Goal: Task Accomplishment & Management: Use online tool/utility

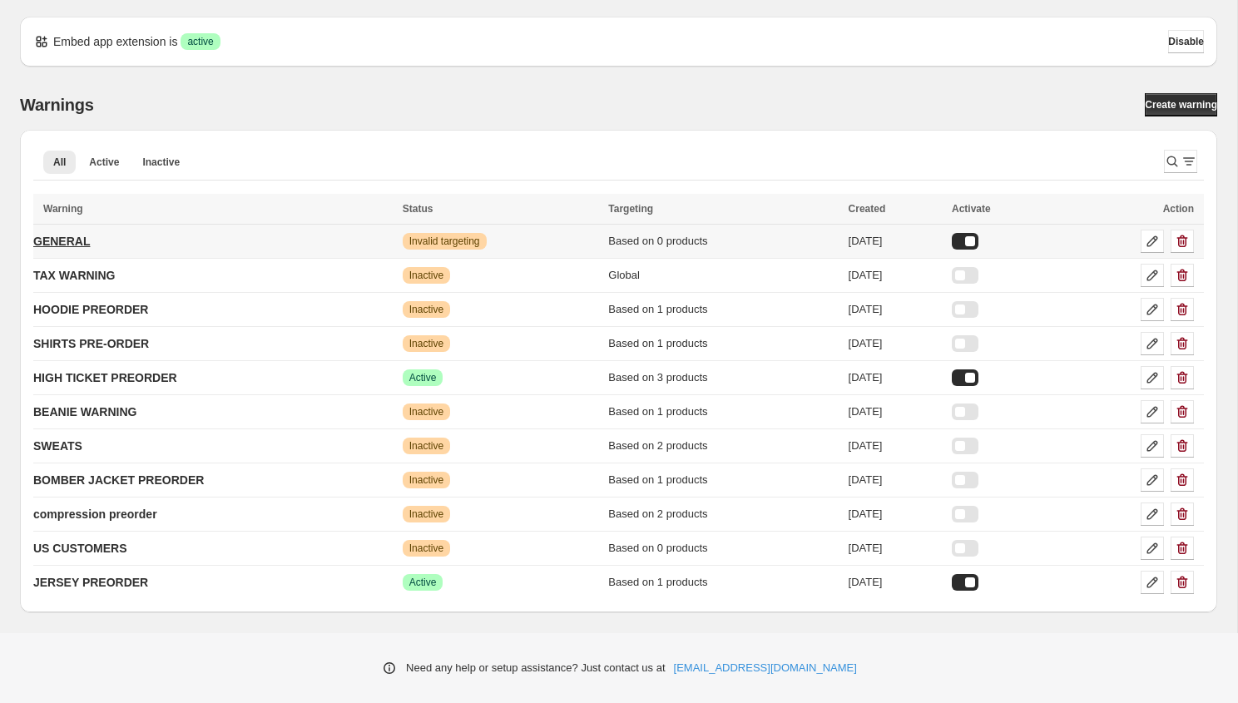
click at [72, 236] on p "GENERAL" at bounding box center [61, 241] width 57 height 17
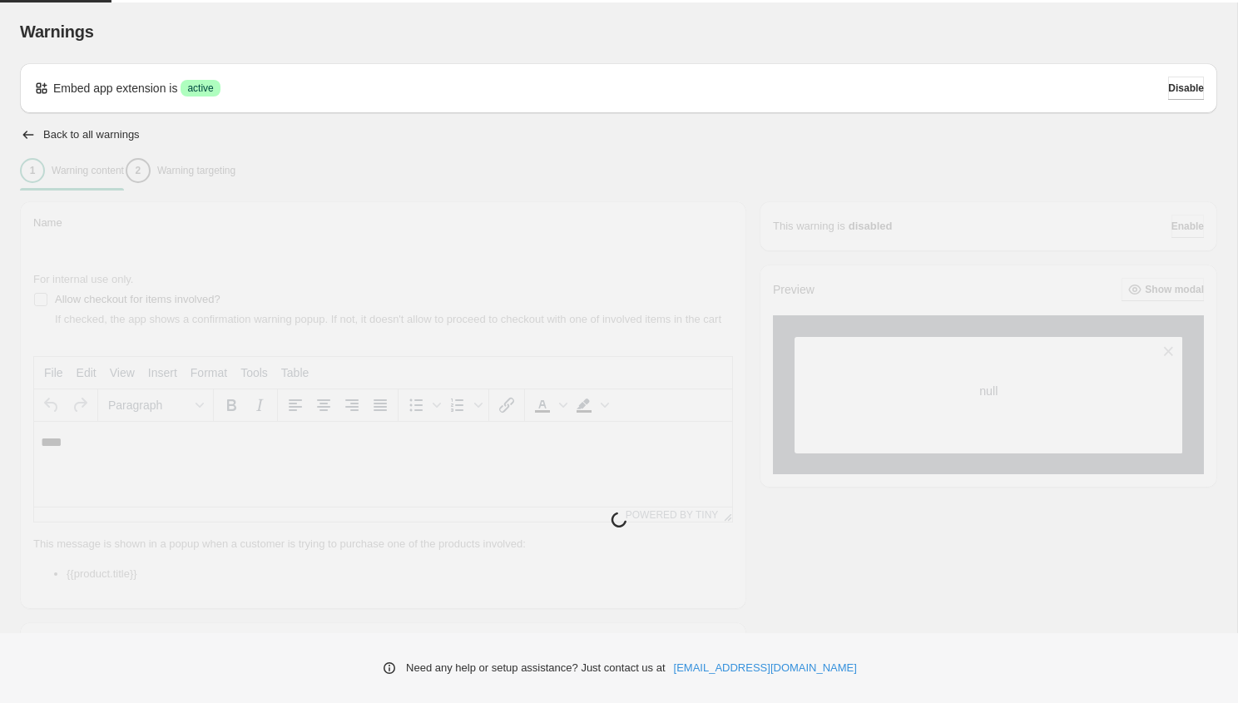
type input "*******"
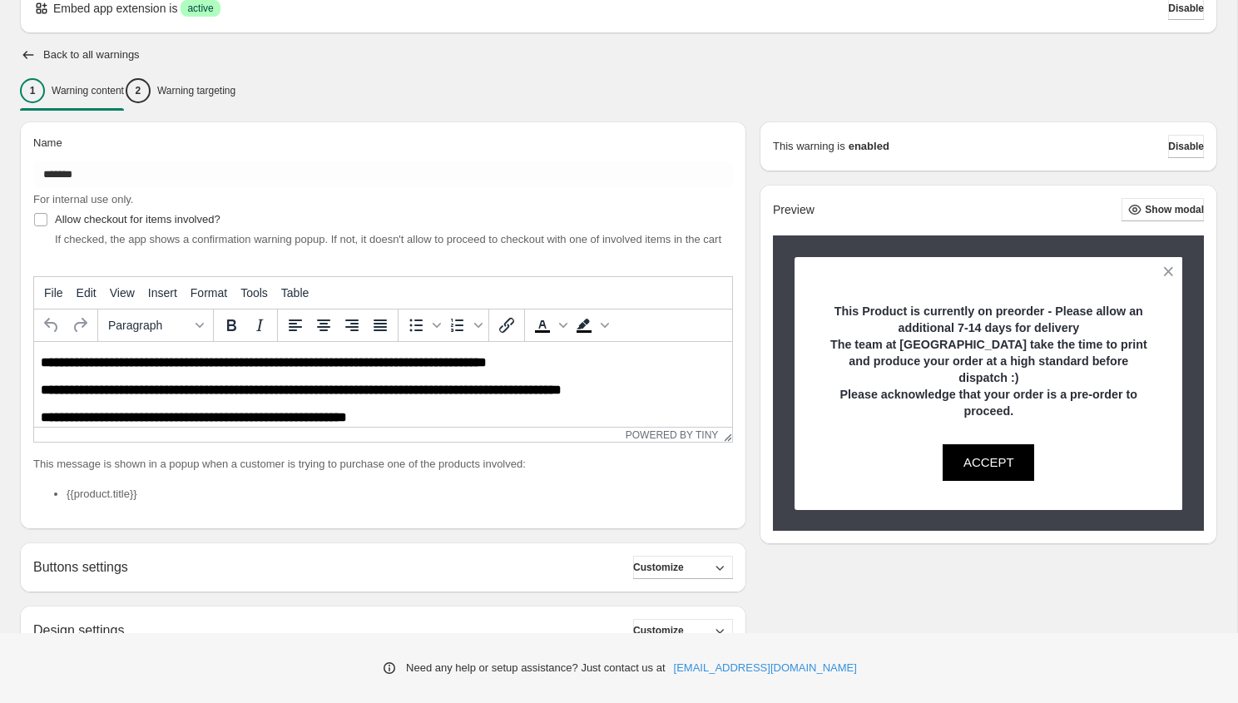
scroll to position [3, 0]
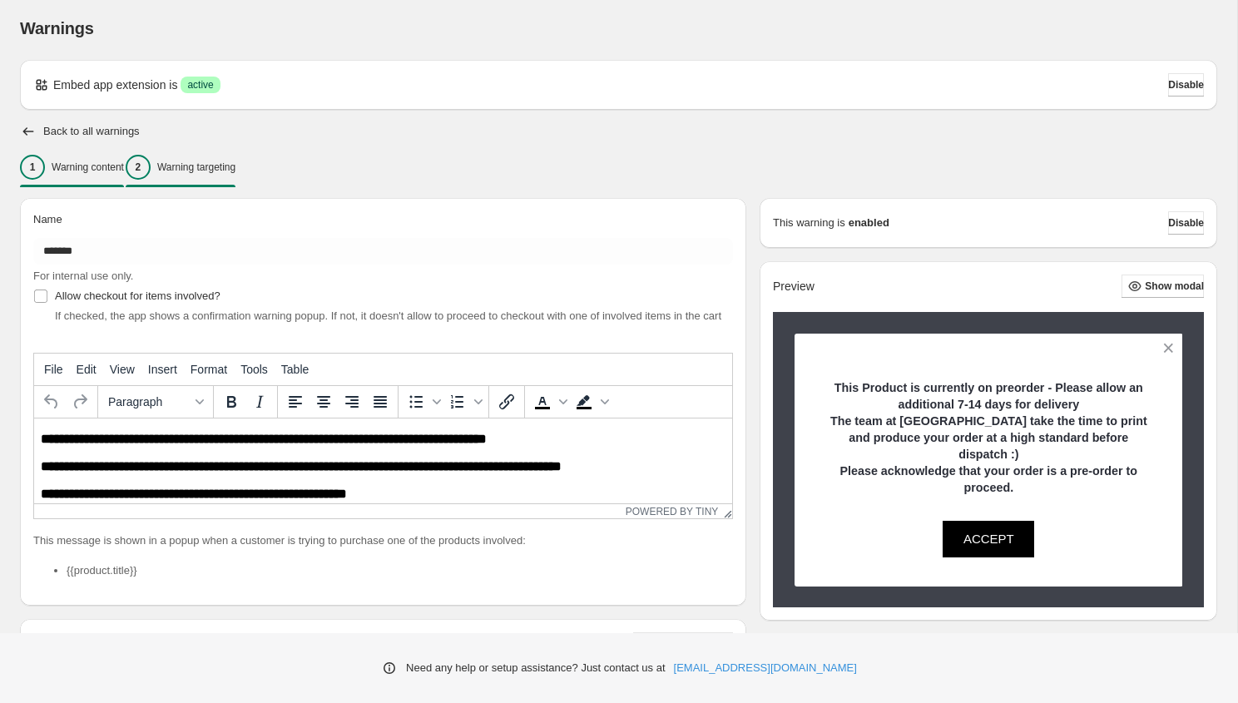
click at [196, 161] on p "Warning targeting" at bounding box center [196, 167] width 78 height 13
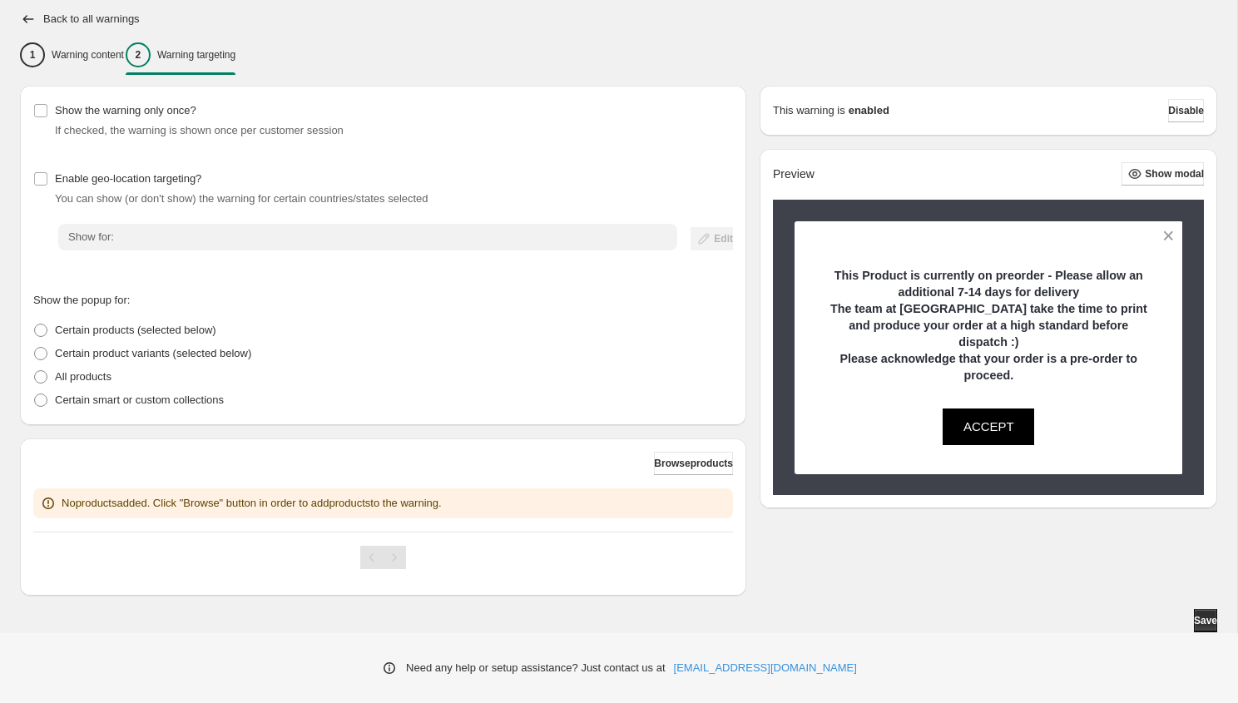
scroll to position [116, 0]
click at [666, 464] on span "Browse products" at bounding box center [693, 463] width 79 height 13
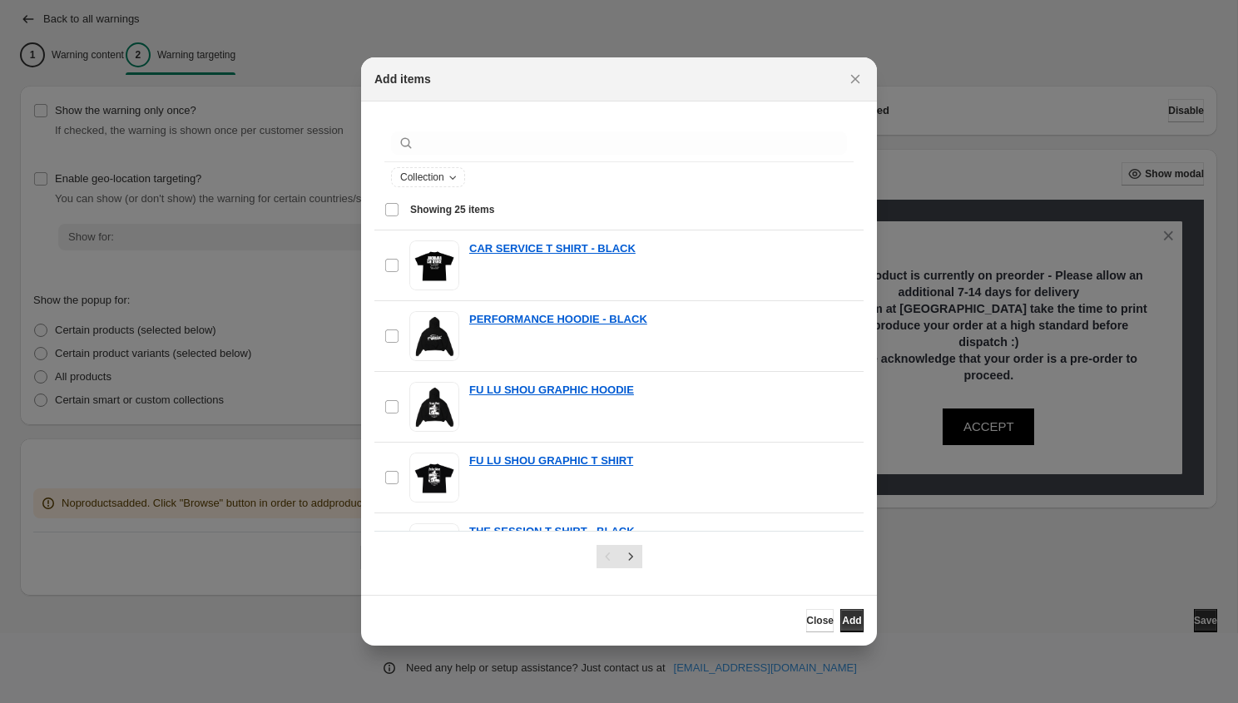
click at [459, 157] on div ":r1j:" at bounding box center [618, 143] width 469 height 37
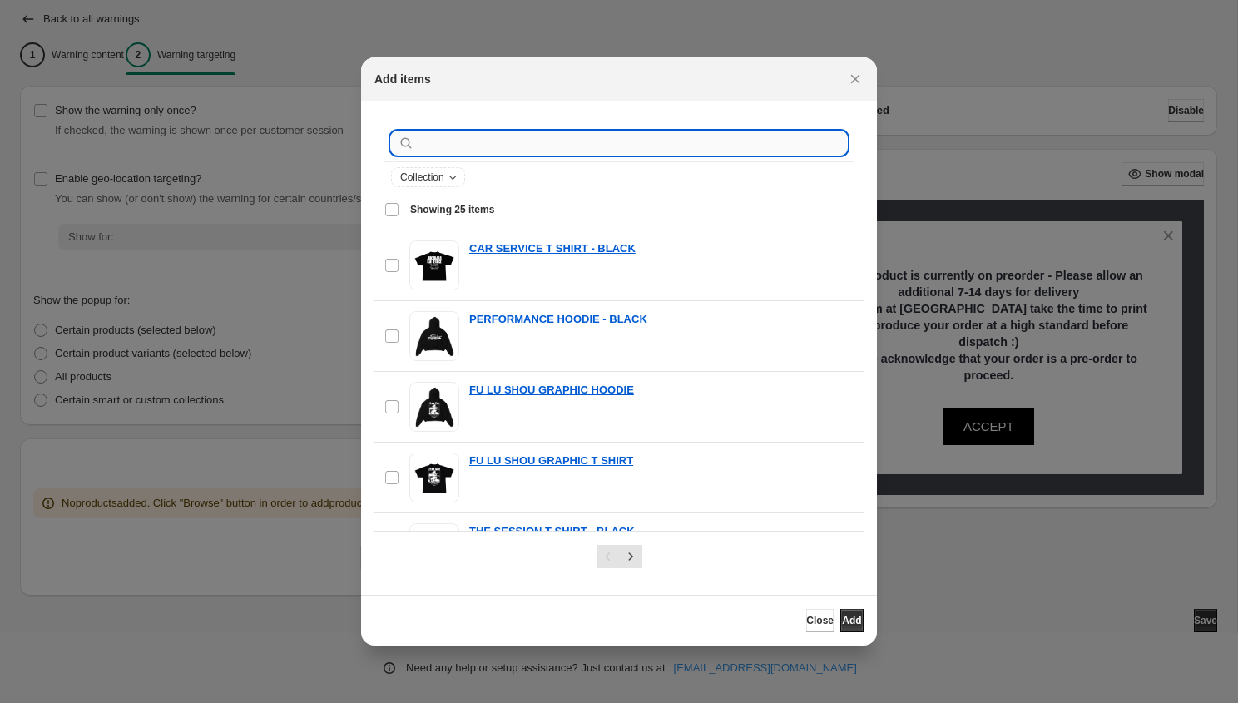
click at [448, 148] on input ":r1j:" at bounding box center [632, 142] width 429 height 23
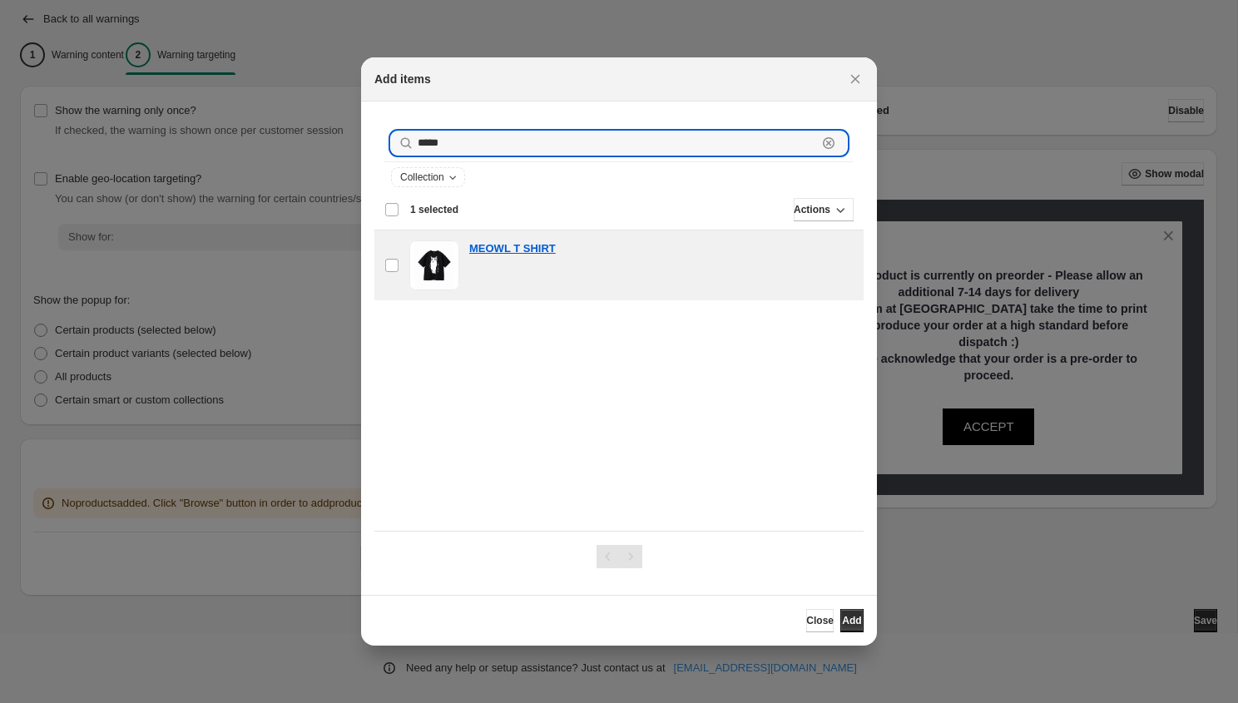
drag, startPoint x: 468, startPoint y: 141, endPoint x: 338, endPoint y: 141, distance: 129.8
click at [339, 702] on div "Add items ***** Clear Collection Showing 1 item Deselect item Showing 1 item Se…" at bounding box center [619, 703] width 1238 height 0
type input "*"
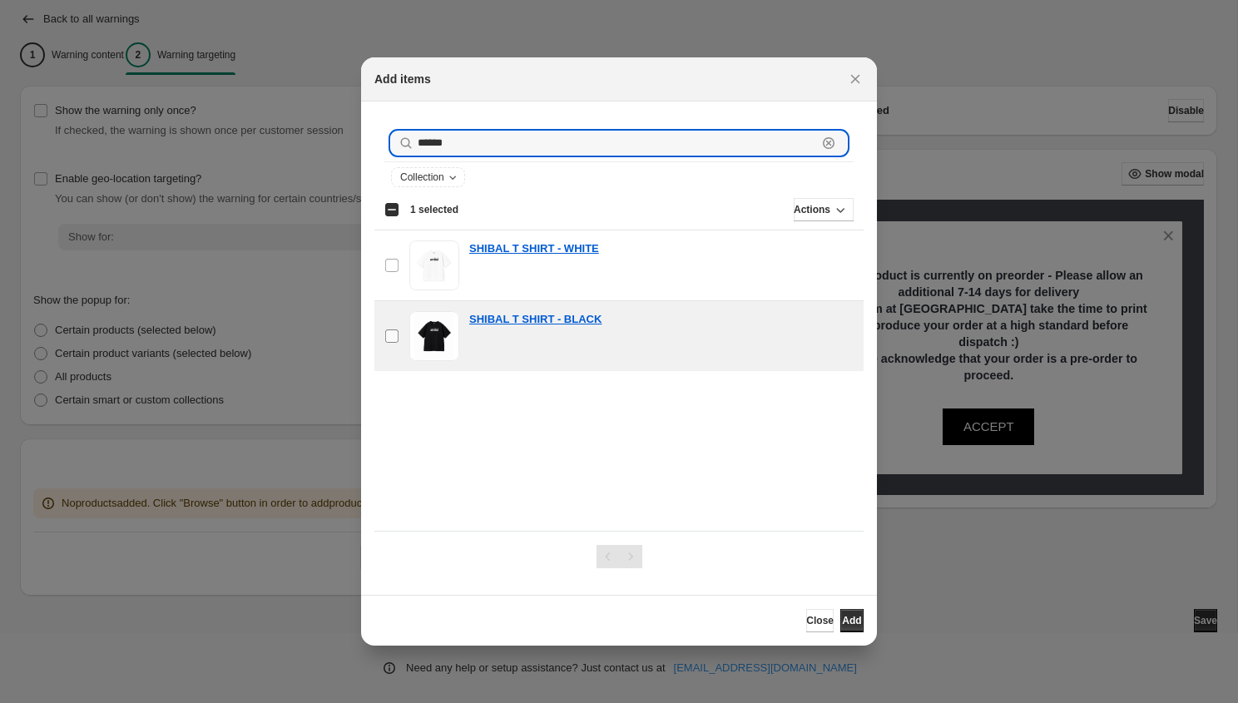
type input "******"
click at [396, 348] on label "checkbox" at bounding box center [391, 336] width 35 height 70
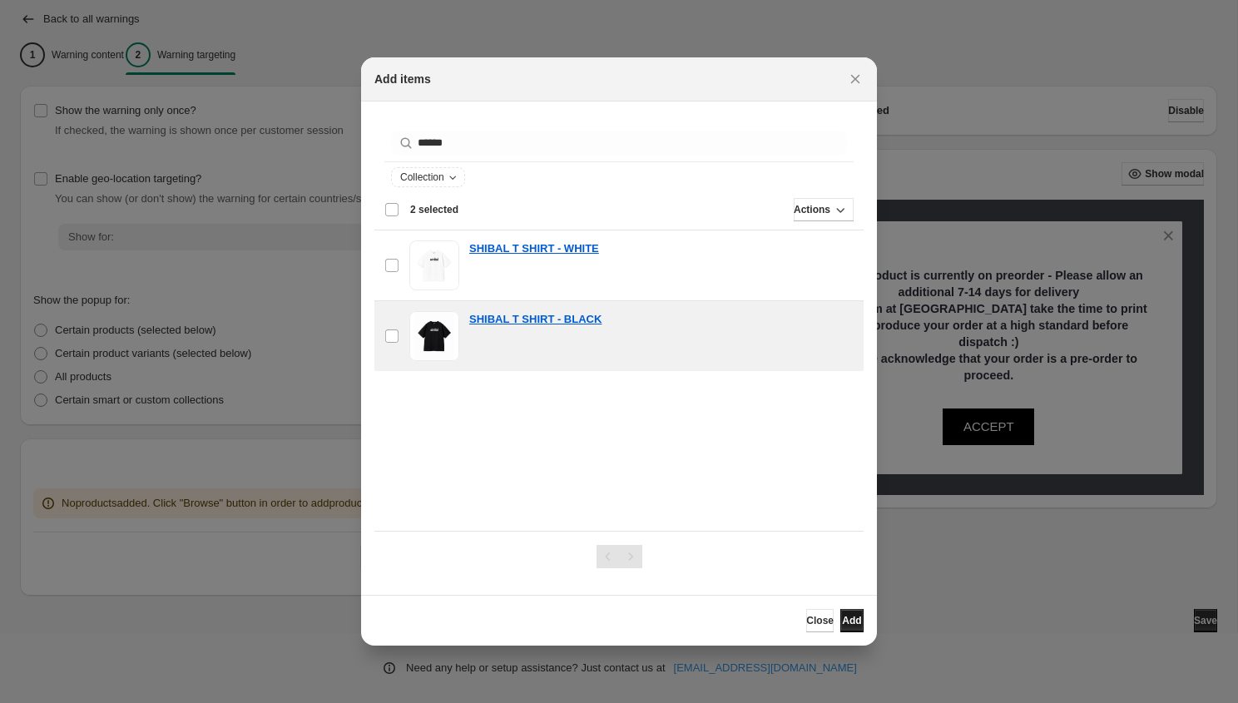
click at [844, 613] on button "Add" at bounding box center [851, 620] width 23 height 23
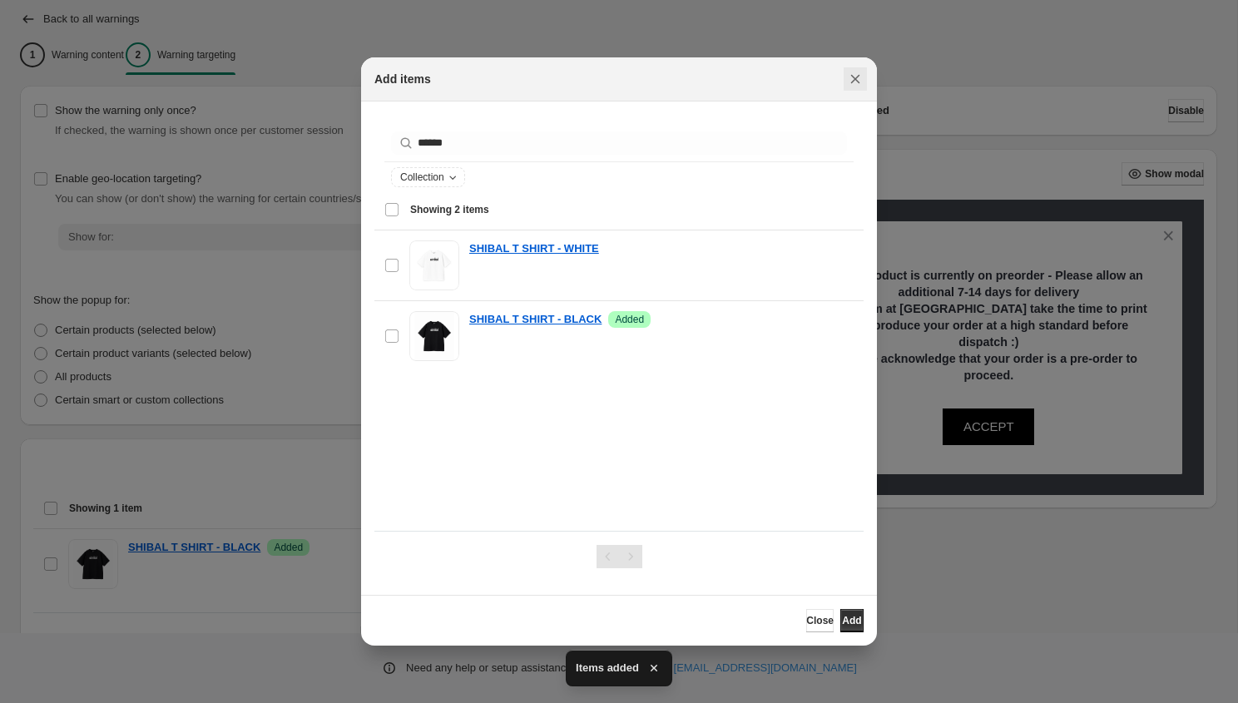
click at [854, 72] on icon "Close" at bounding box center [855, 79] width 17 height 17
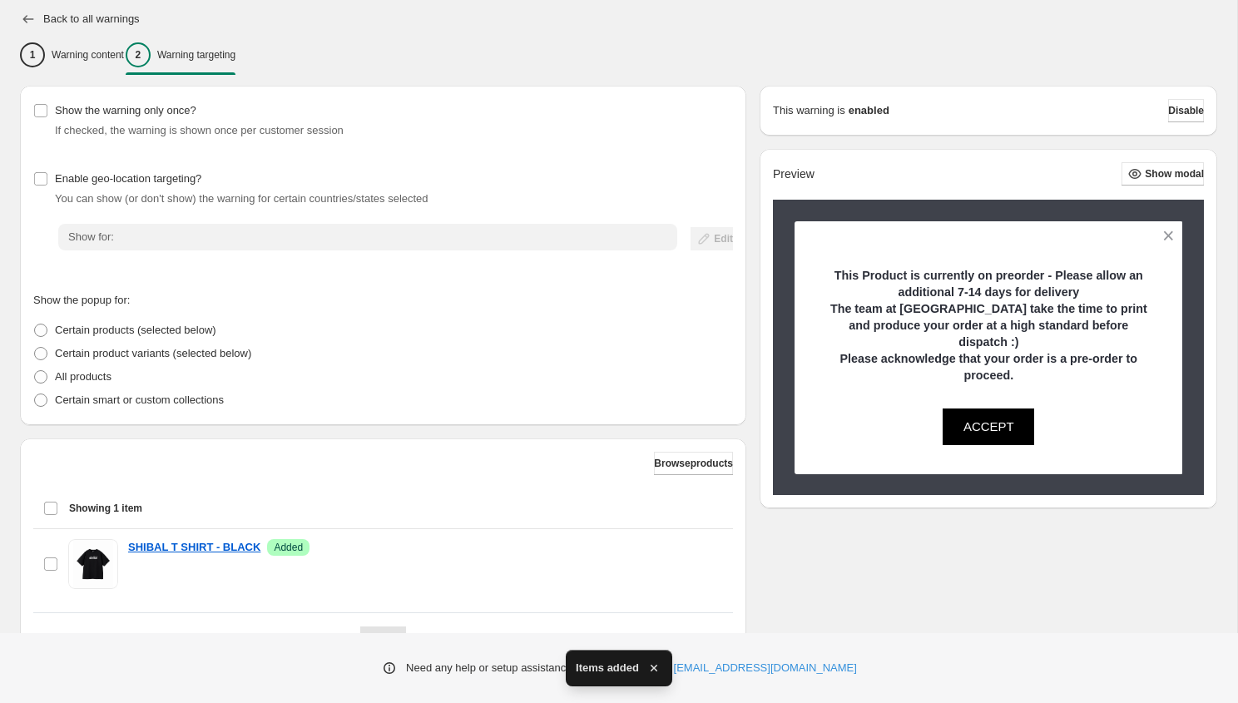
click at [32, 21] on icon "button" at bounding box center [28, 19] width 17 height 17
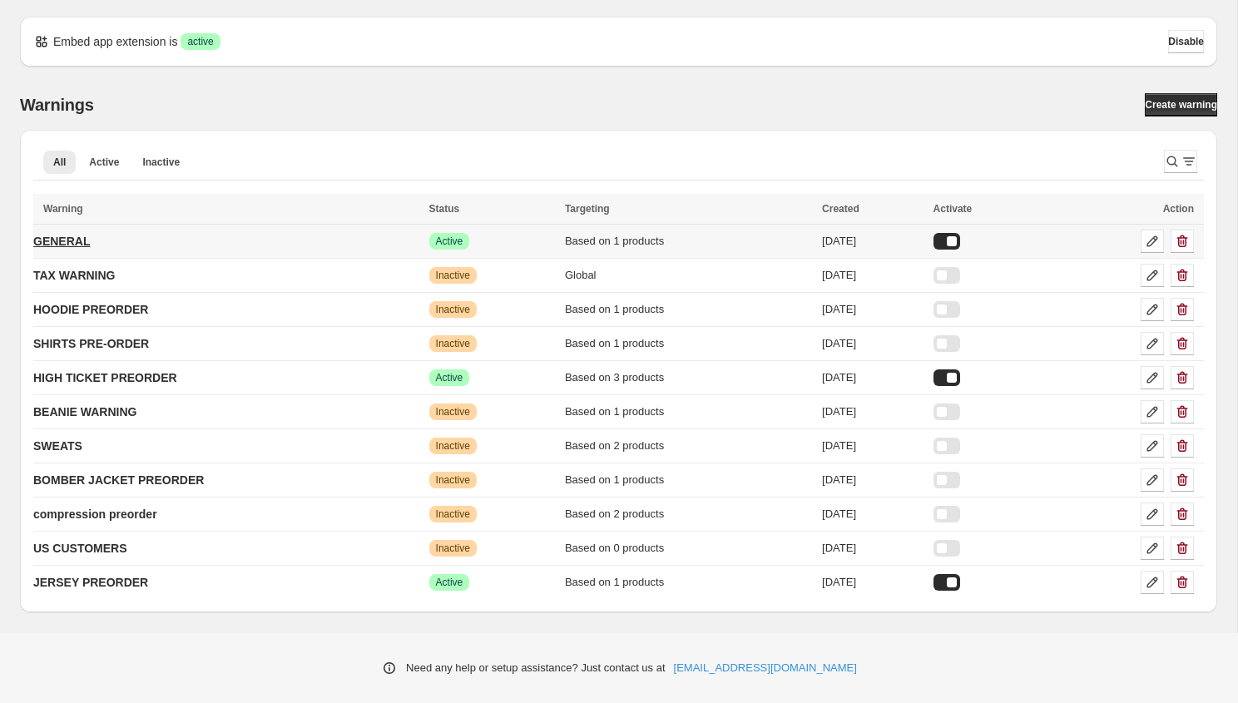
click at [81, 235] on p "GENERAL" at bounding box center [61, 241] width 57 height 17
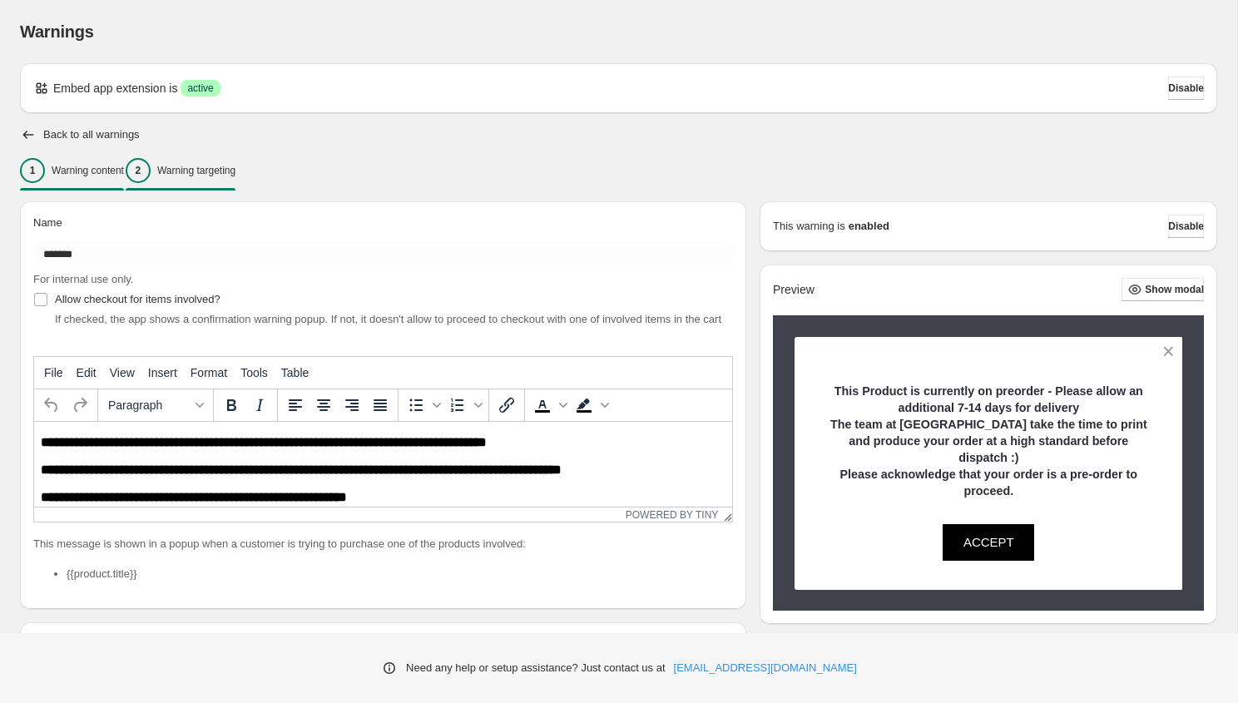
click at [206, 180] on div "2 Warning targeting" at bounding box center [181, 170] width 110 height 25
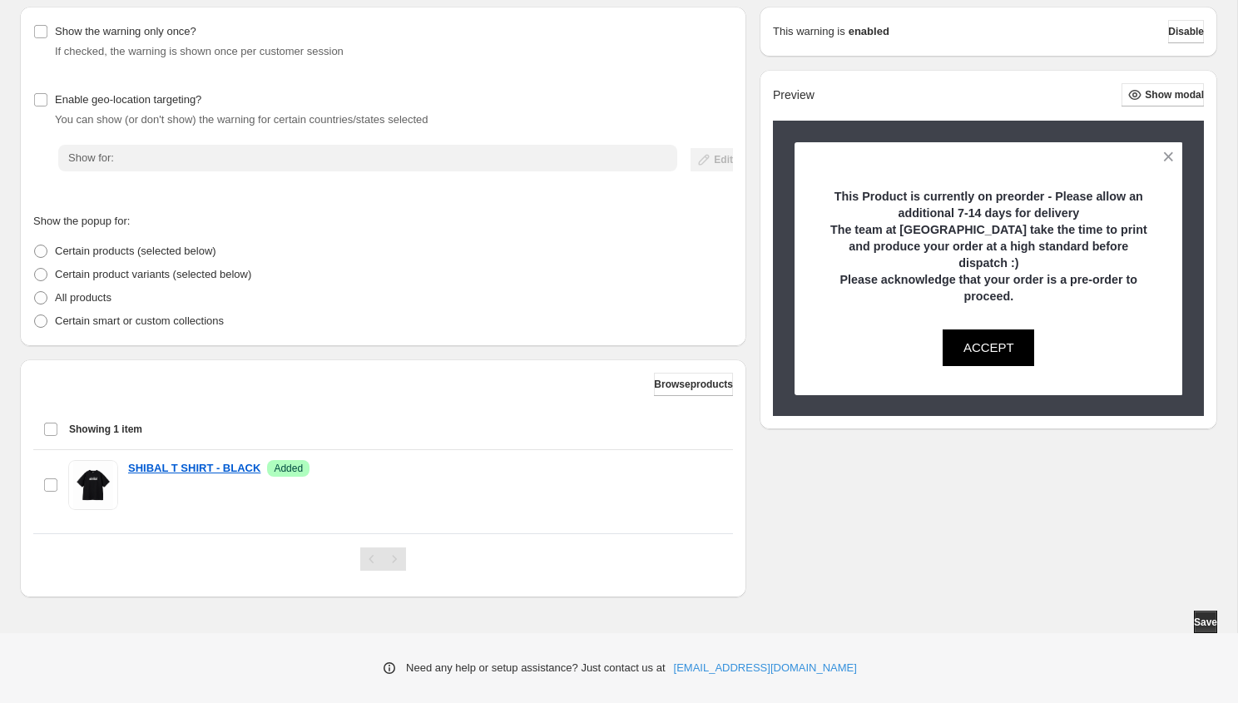
scroll to position [196, 0]
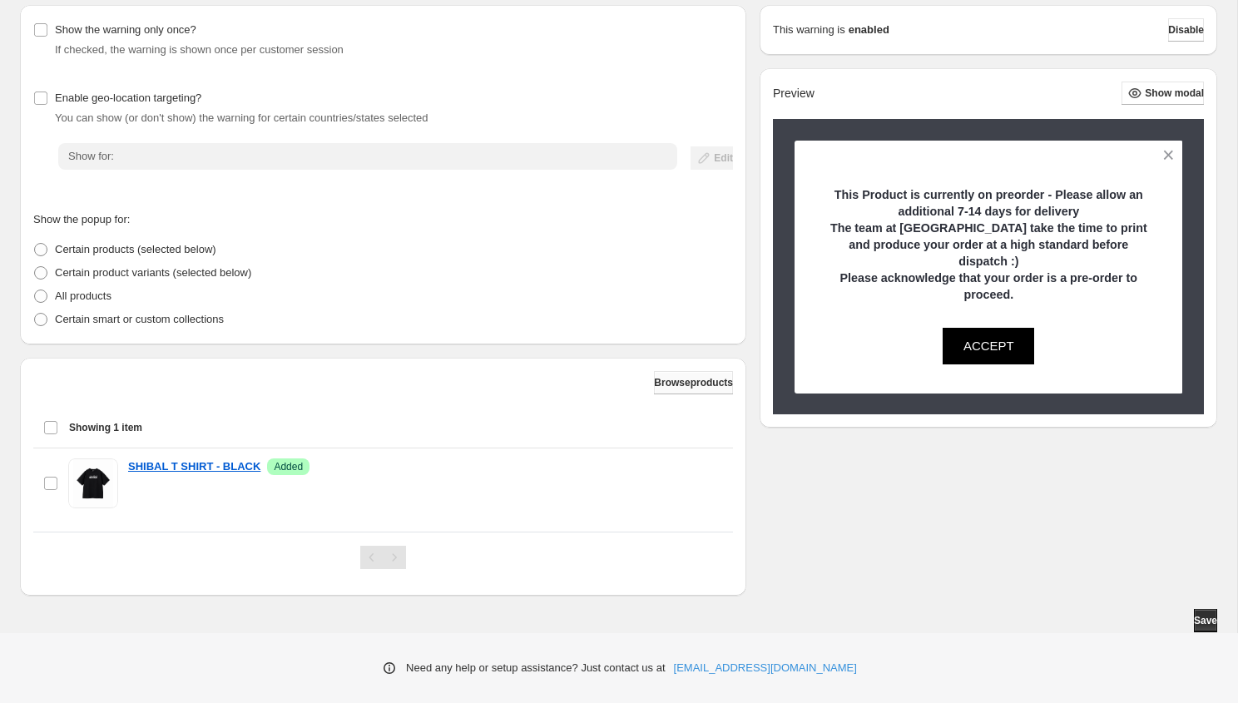
click at [671, 379] on span "Browse products" at bounding box center [693, 382] width 79 height 13
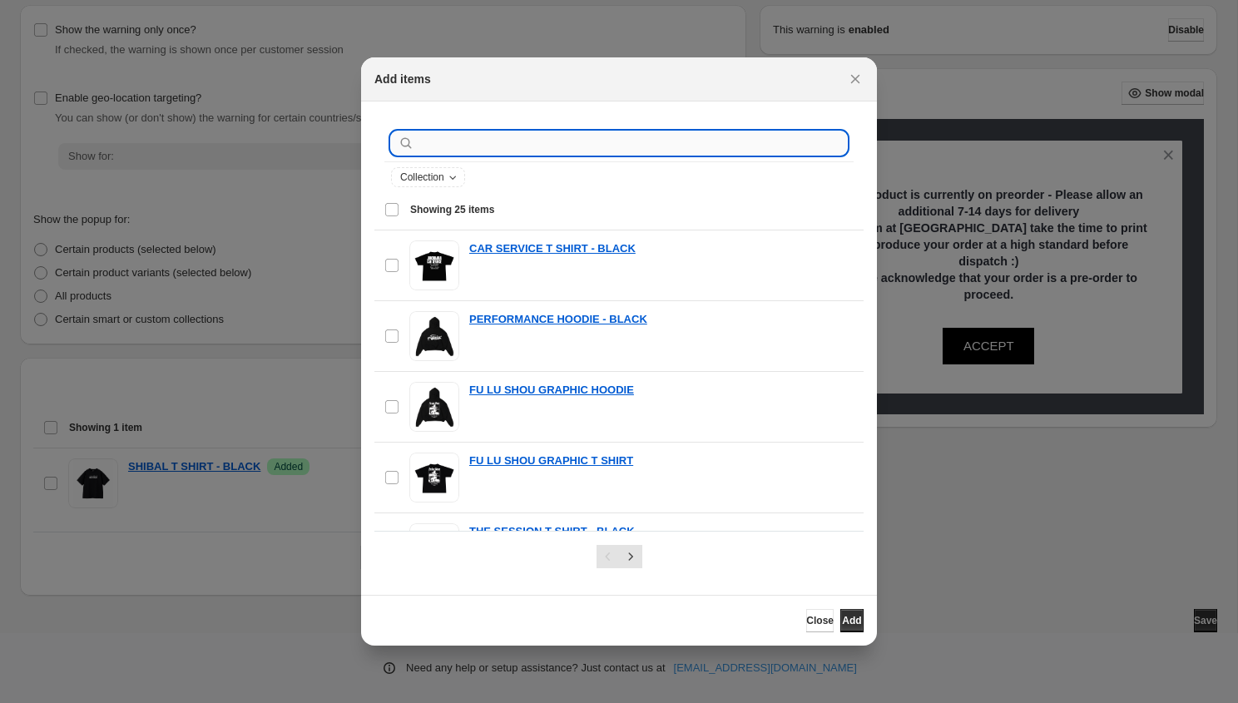
click at [441, 146] on input ":r5n:" at bounding box center [632, 142] width 429 height 23
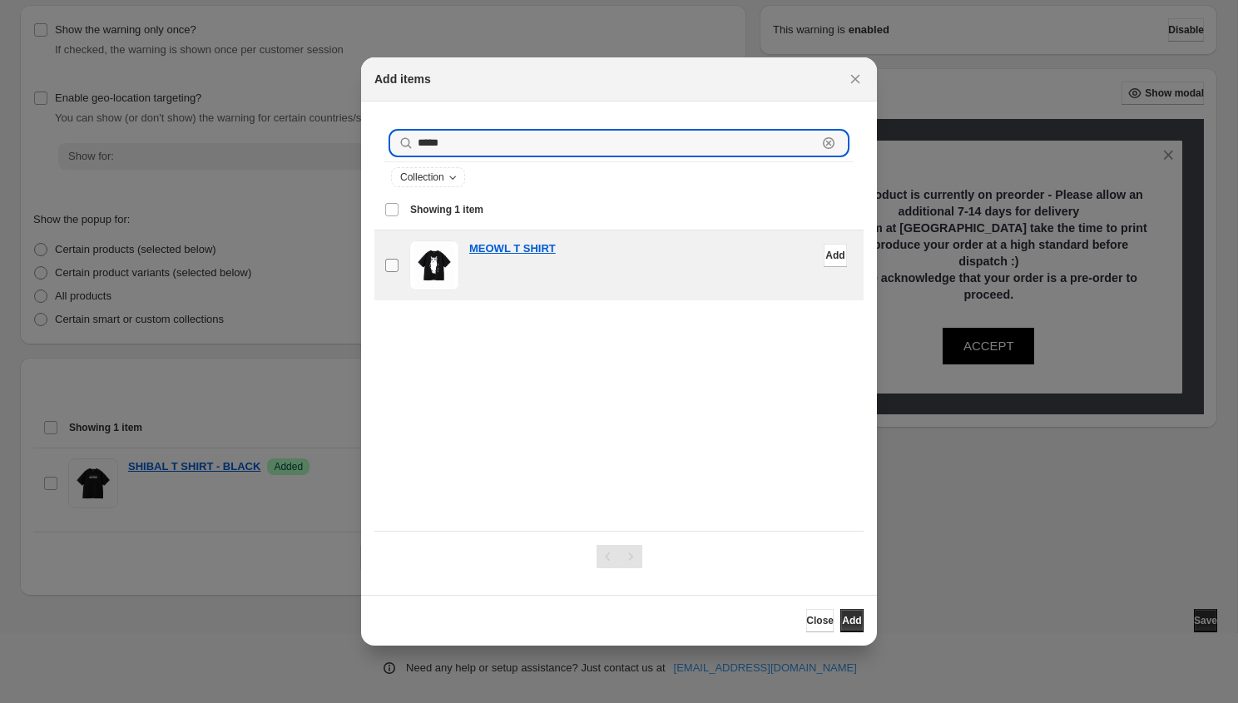
type input "*****"
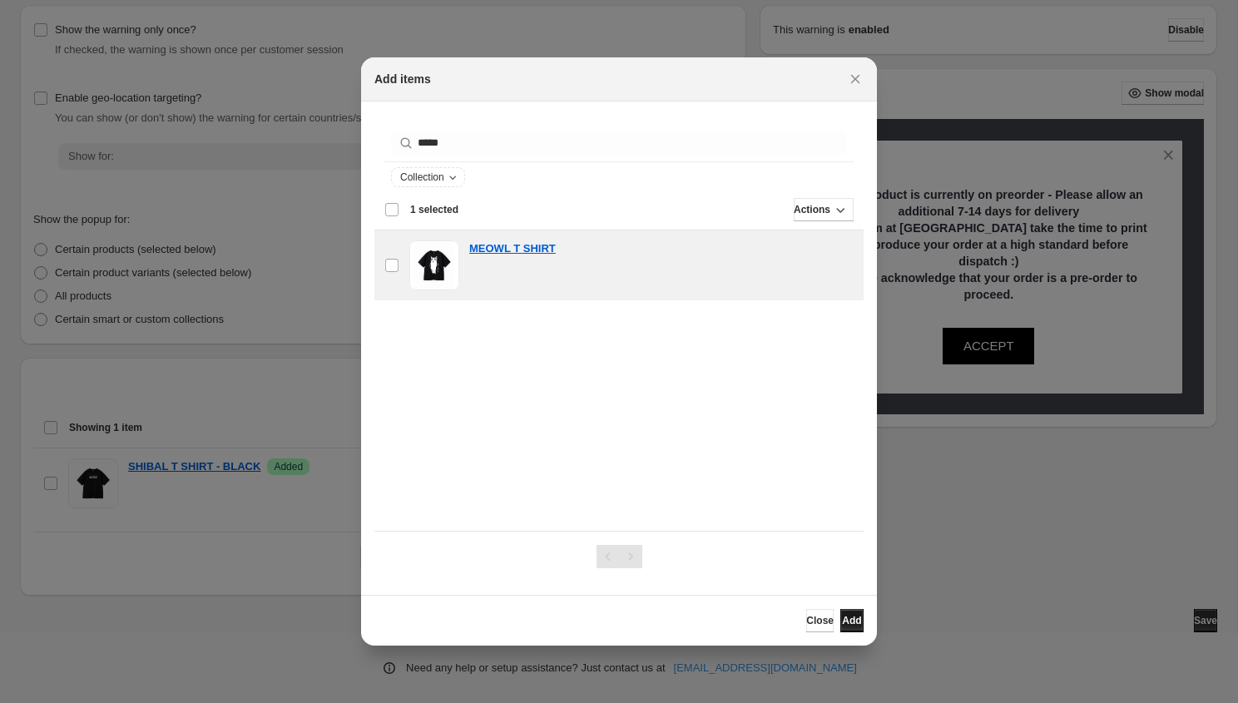
click at [844, 620] on span "Add" at bounding box center [851, 620] width 19 height 13
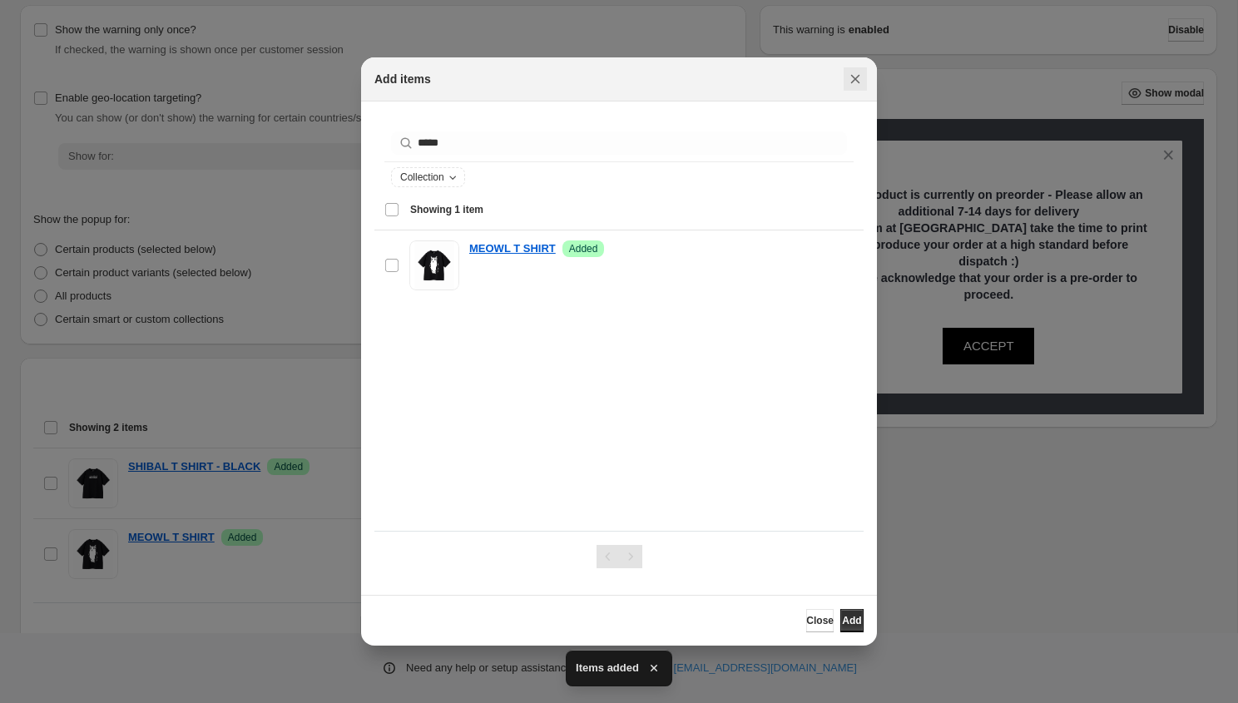
click at [856, 79] on icon "Close" at bounding box center [855, 79] width 9 height 9
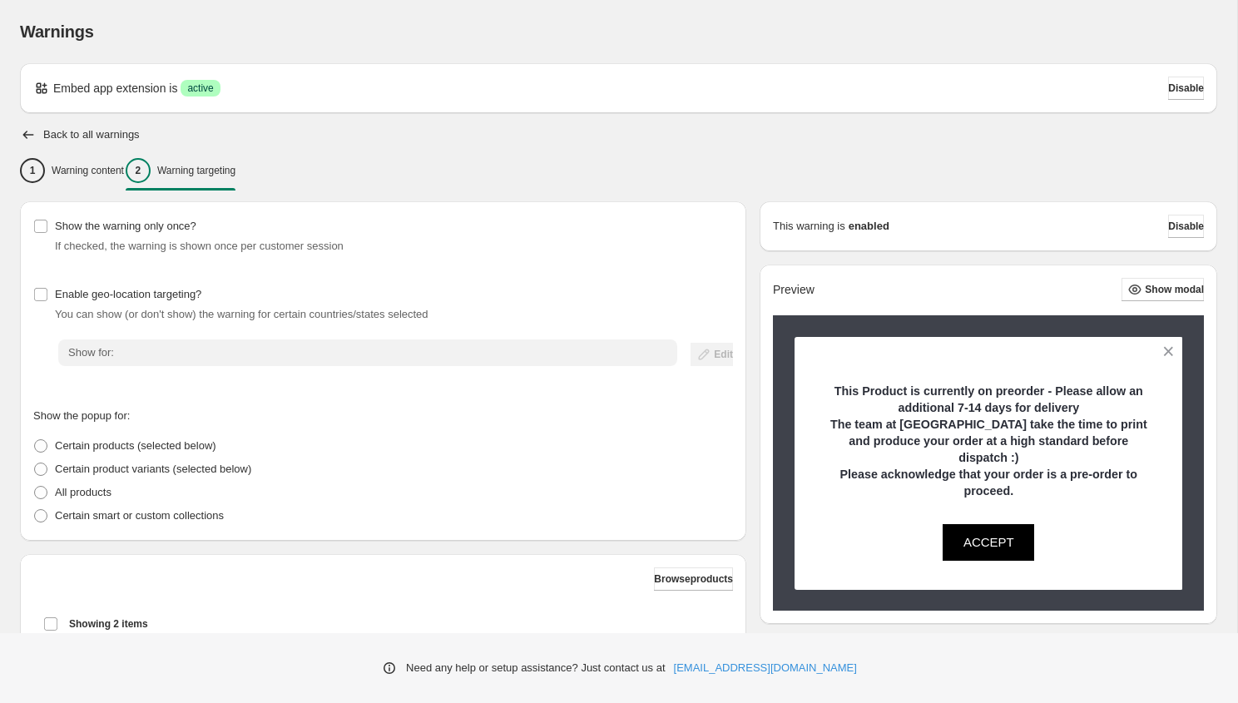
scroll to position [267, 0]
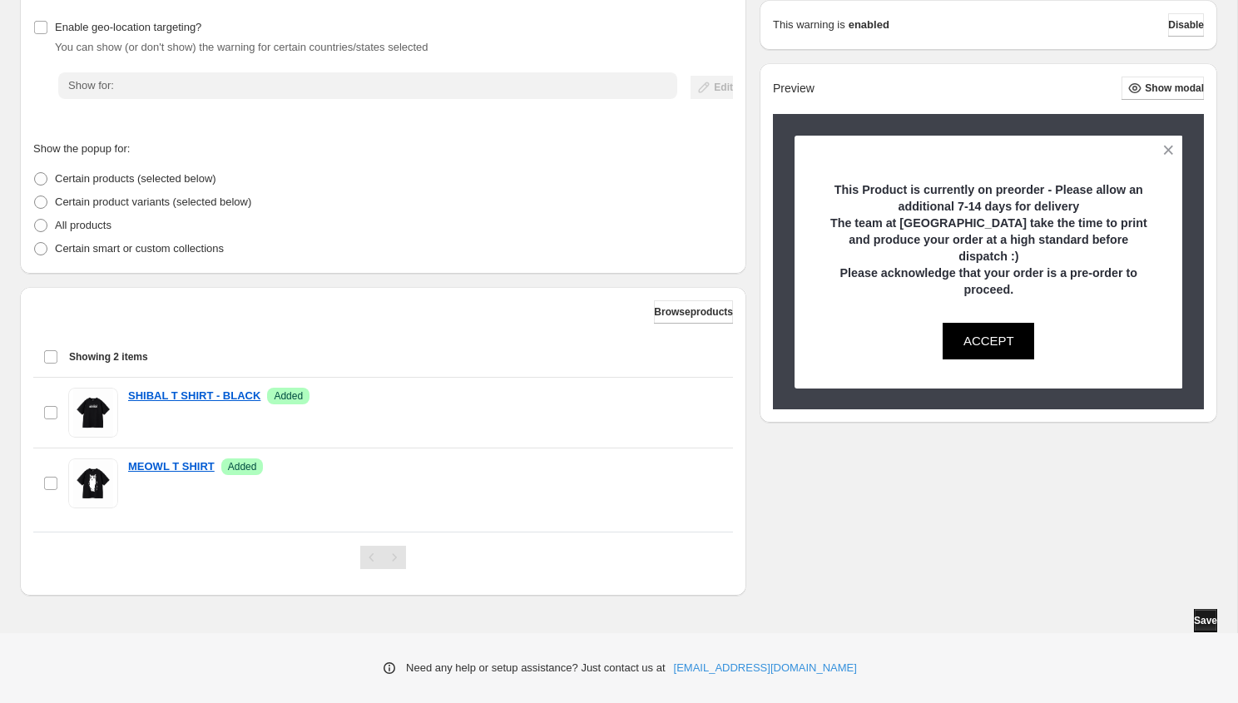
click at [1203, 613] on button "Save" at bounding box center [1205, 620] width 23 height 23
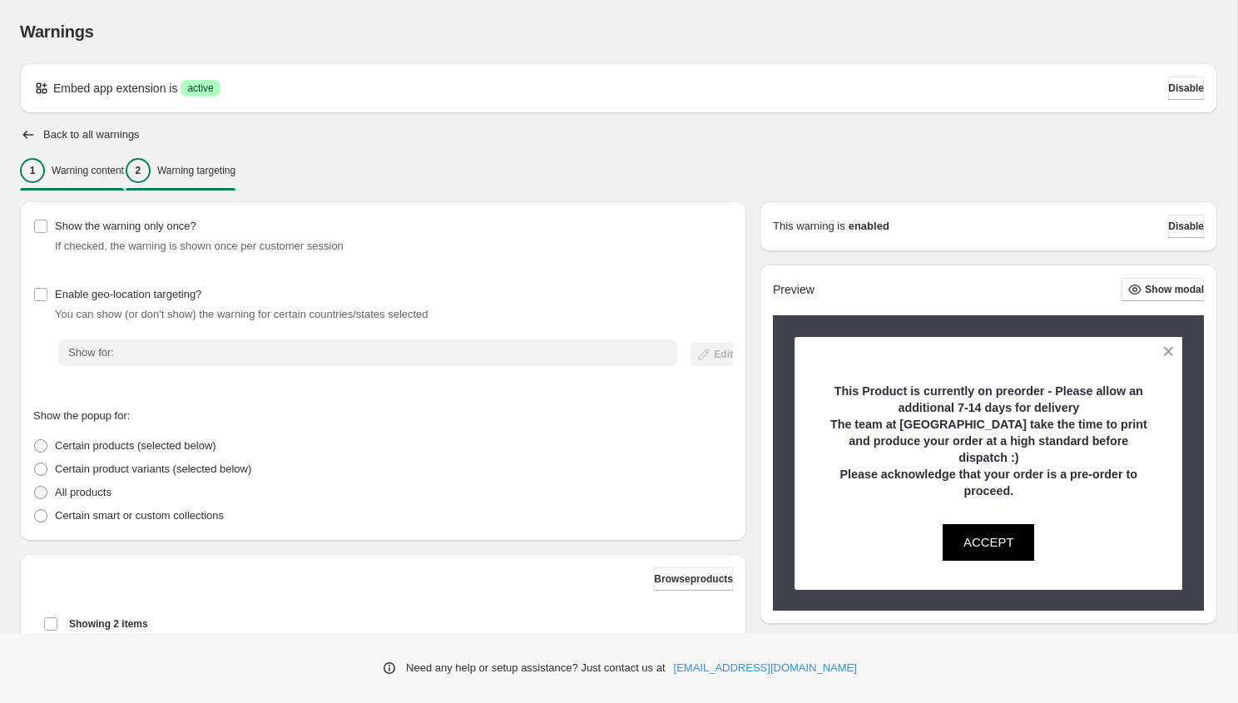
click at [79, 171] on p "Warning content" at bounding box center [88, 170] width 72 height 13
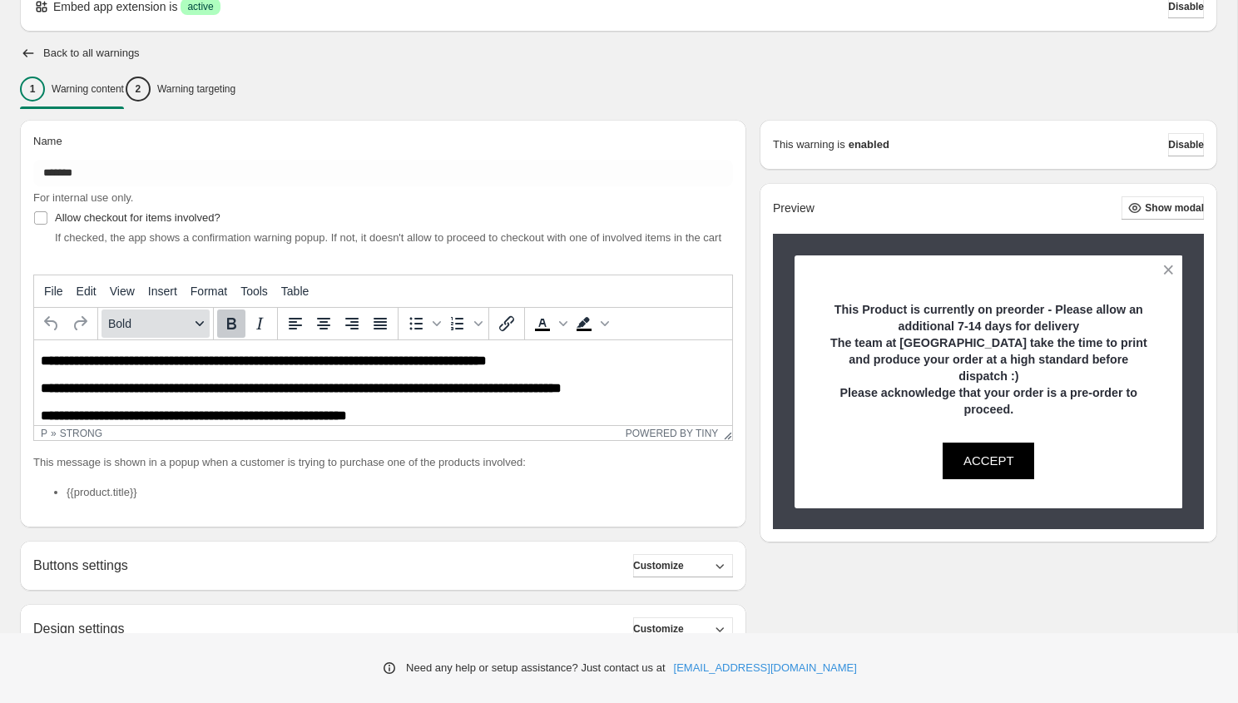
scroll to position [82, 0]
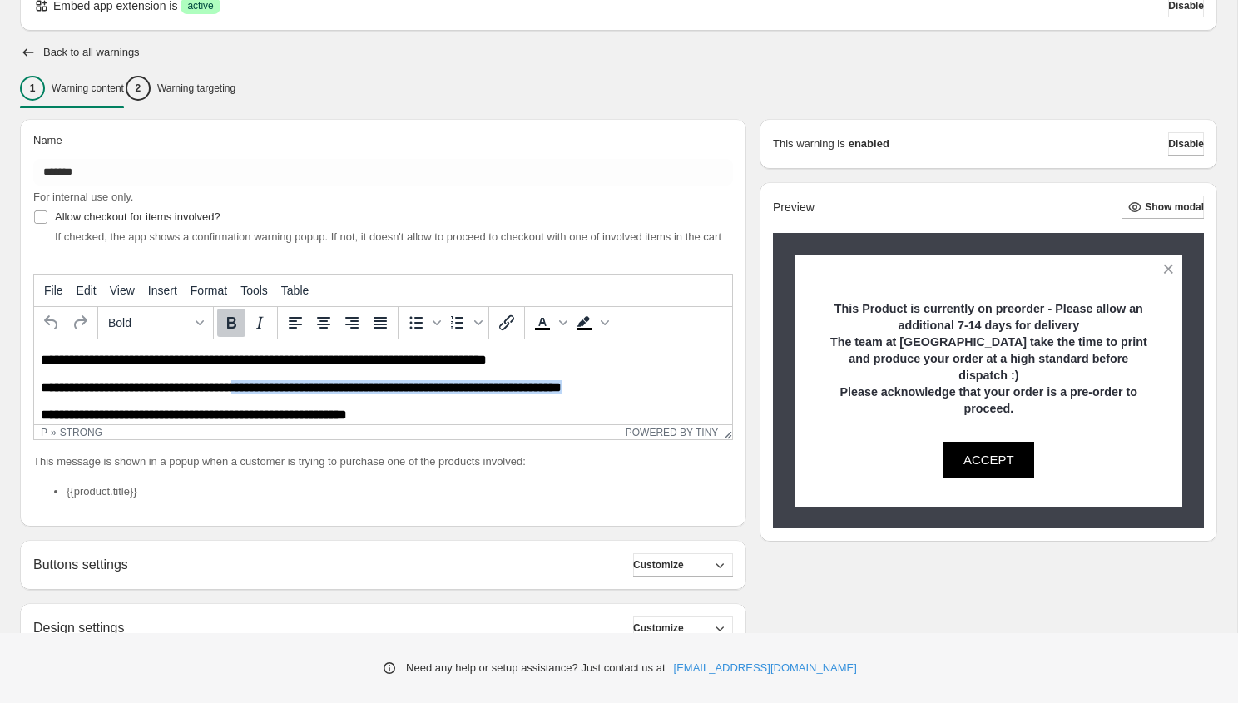
drag, startPoint x: 641, startPoint y: 390, endPoint x: 263, endPoint y: 395, distance: 377.7
click at [263, 394] on p "**********" at bounding box center [383, 387] width 685 height 14
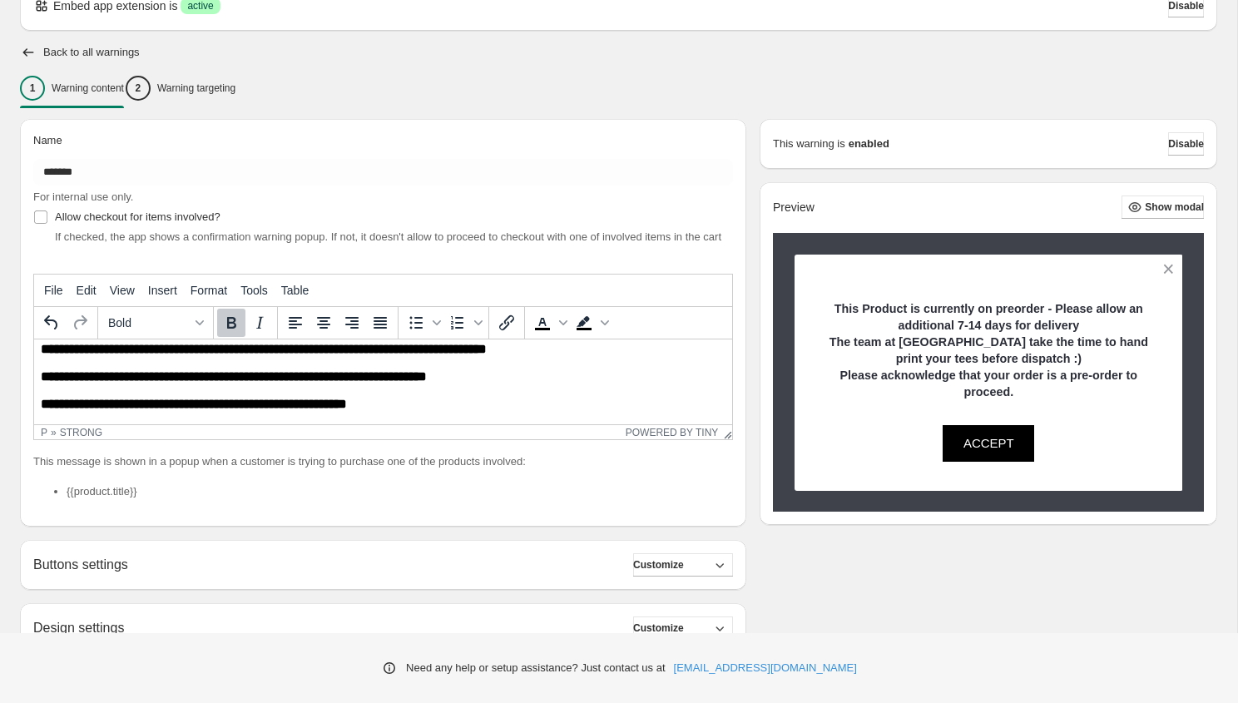
scroll to position [0, 0]
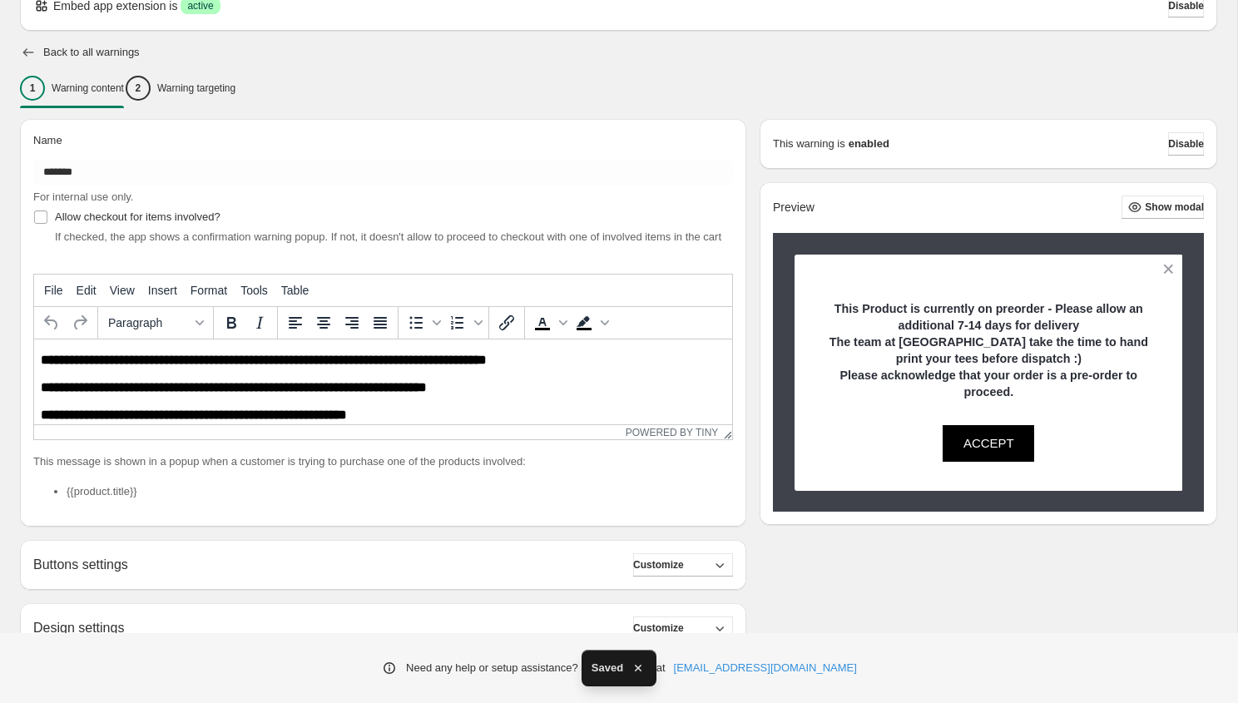
click at [30, 47] on icon "button" at bounding box center [28, 52] width 17 height 17
